Goal: Understand site structure: Grasp the organization and layout of the website

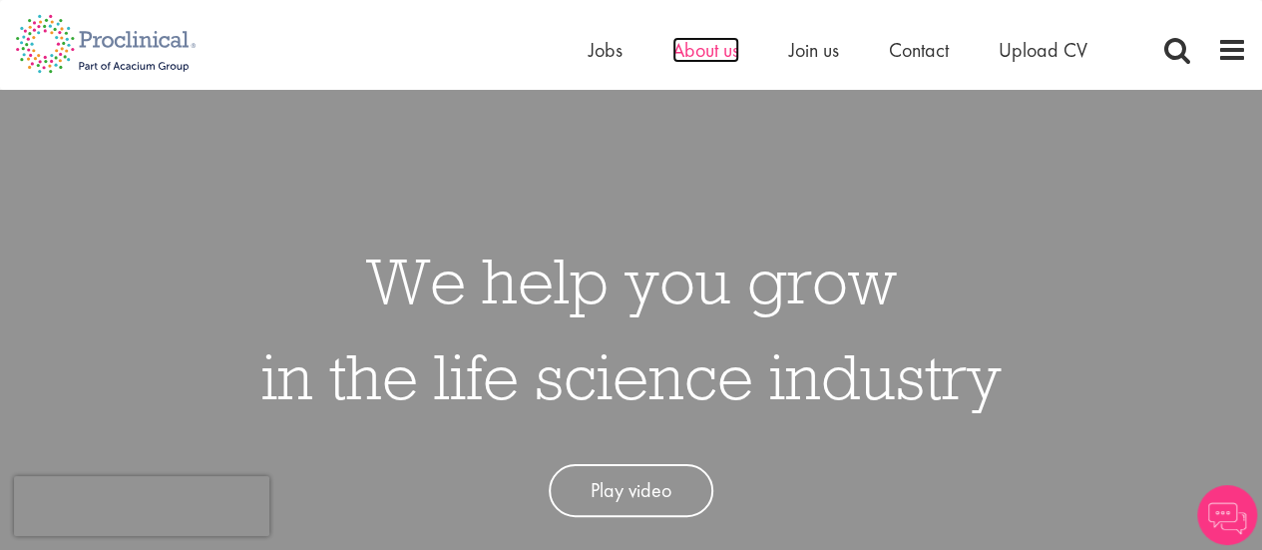
drag, startPoint x: 0, startPoint y: 0, endPoint x: 708, endPoint y: 53, distance: 710.4
click at [708, 53] on span "About us" at bounding box center [705, 50] width 67 height 26
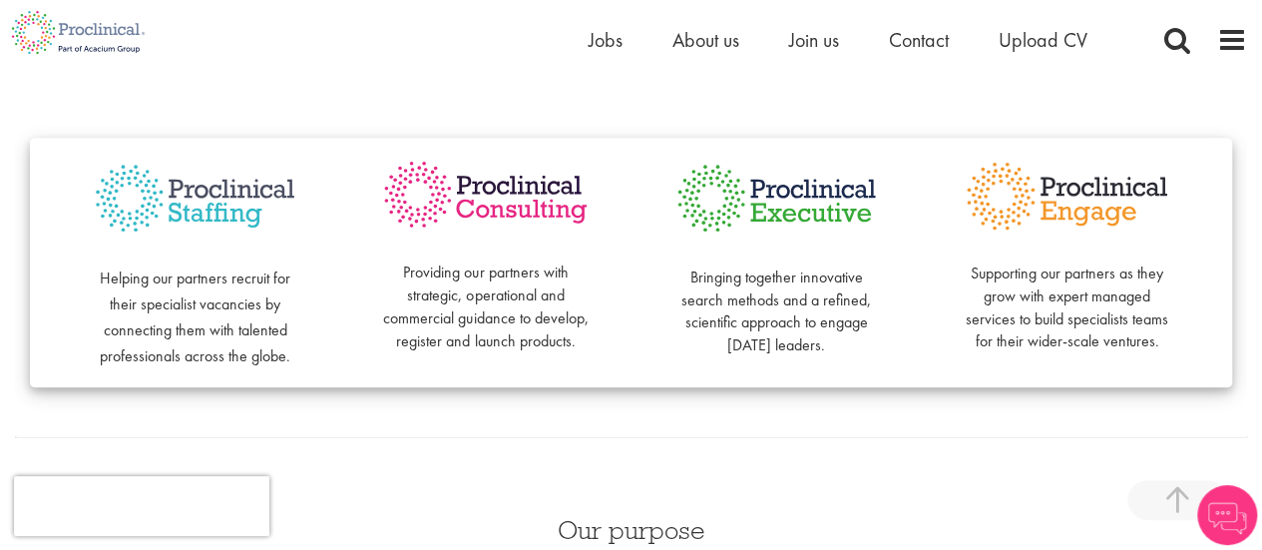
scroll to position [514, 0]
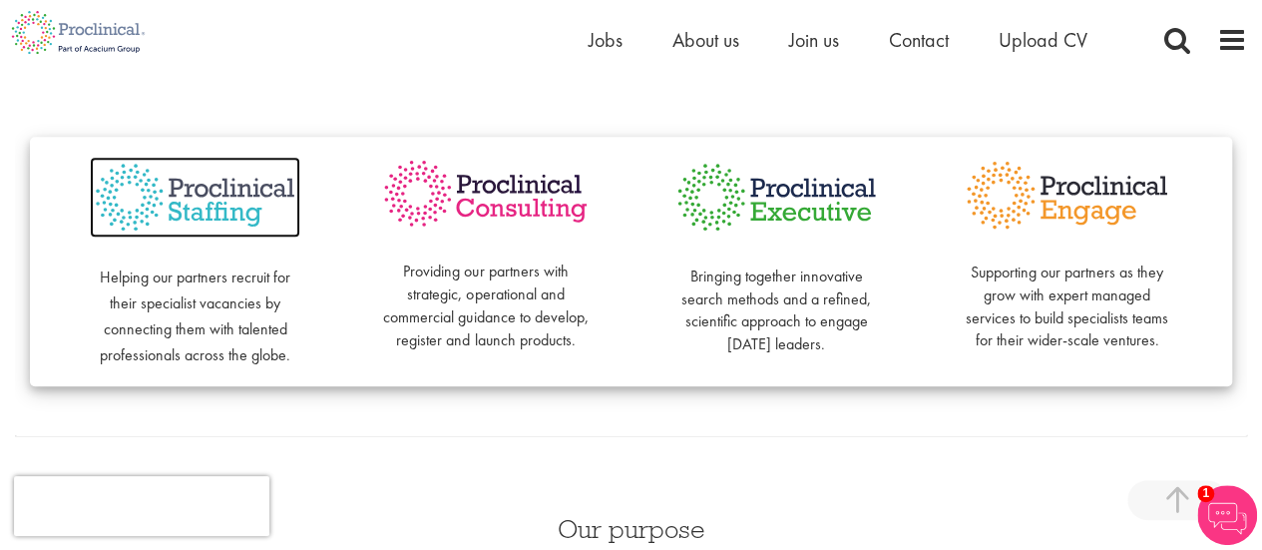
click at [223, 203] on img at bounding box center [195, 198] width 211 height 82
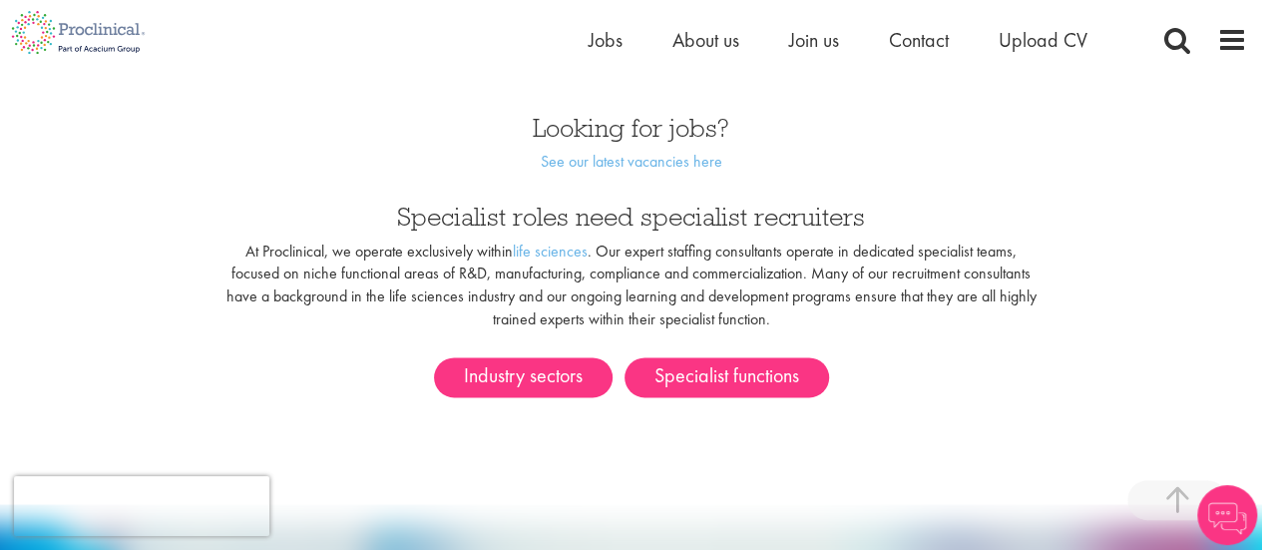
scroll to position [1104, 0]
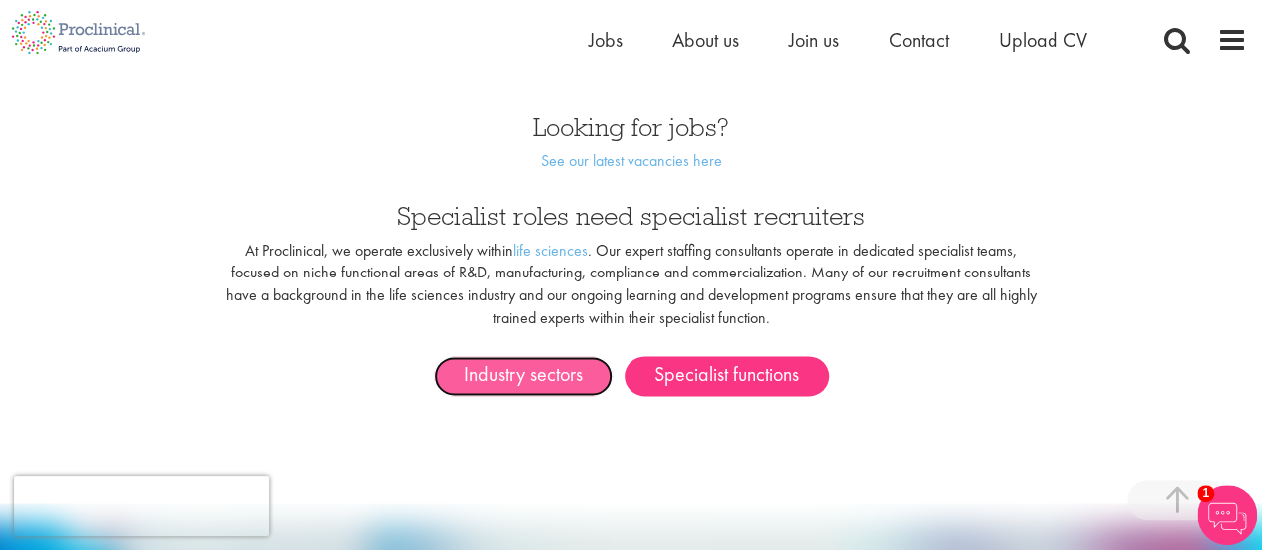
click at [530, 356] on link "Industry sectors" at bounding box center [523, 376] width 179 height 40
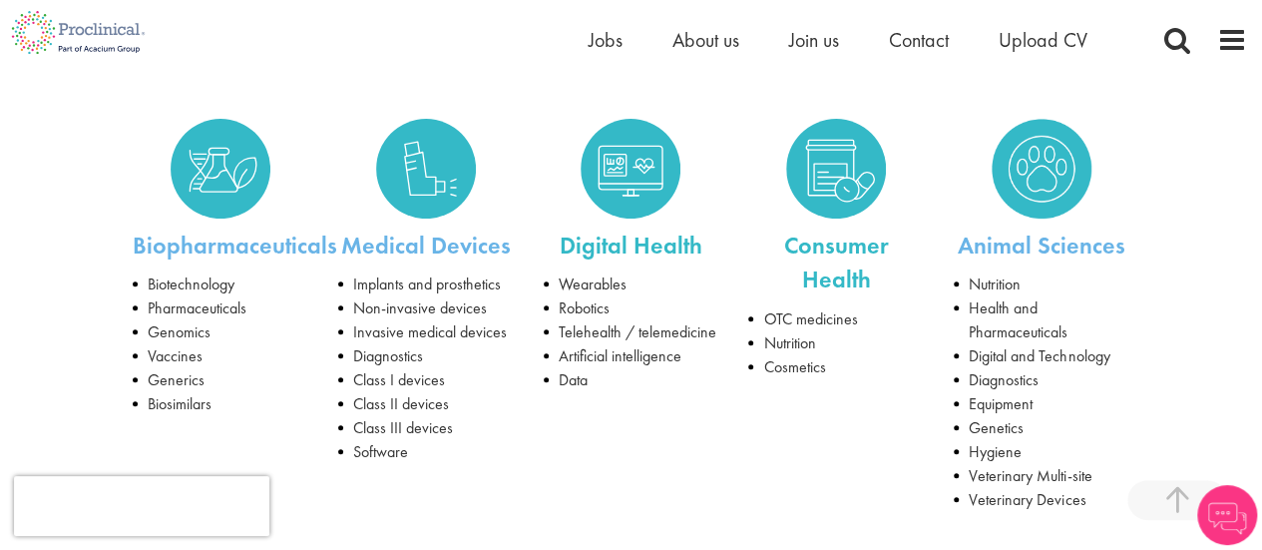
scroll to position [328, 0]
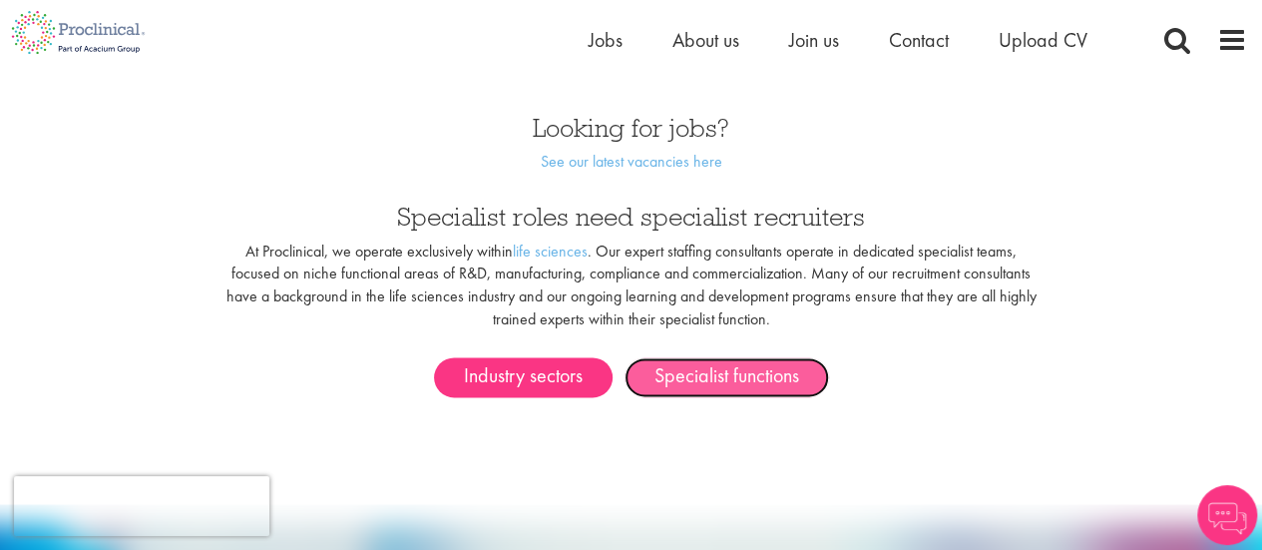
click at [726, 367] on link "Specialist functions" at bounding box center [727, 377] width 205 height 40
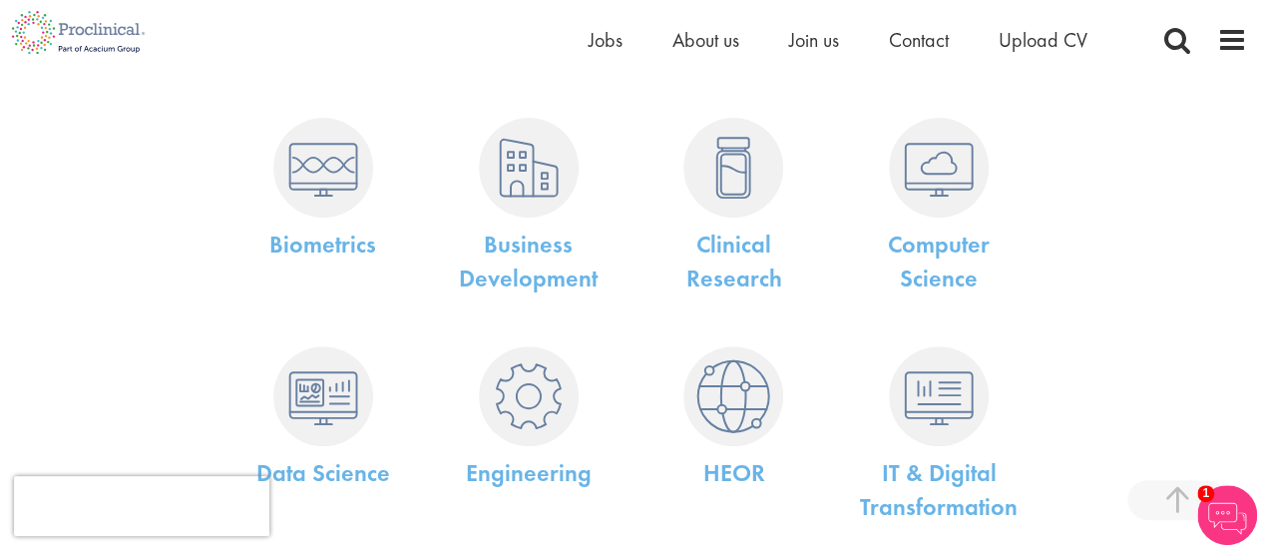
scroll to position [329, 0]
